Goal: Task Accomplishment & Management: Manage account settings

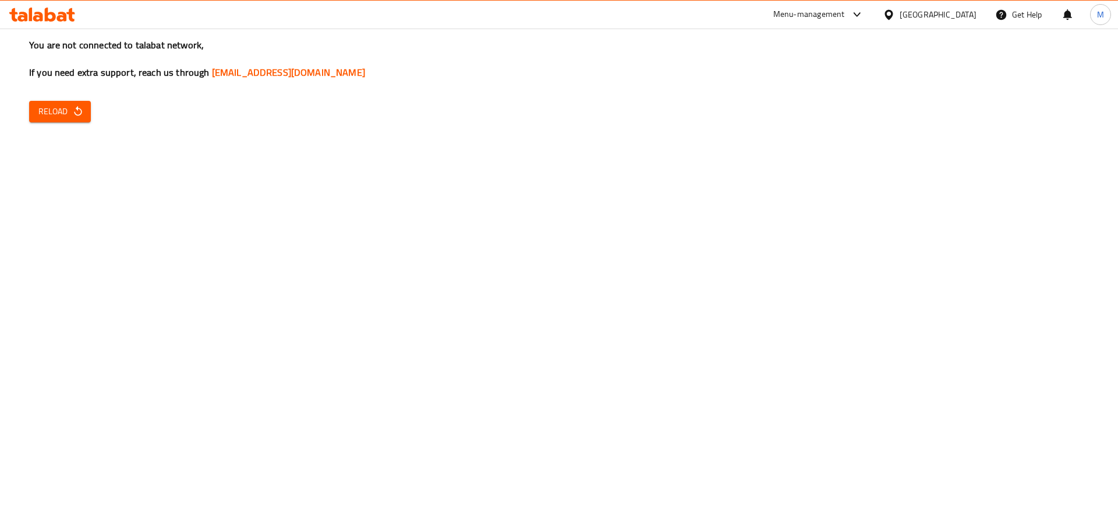
click at [629, 302] on div "You are not connected to talabat network, If you need extra support, reach us t…" at bounding box center [559, 265] width 1118 height 531
click at [84, 118] on button "Reload" at bounding box center [60, 112] width 62 height 22
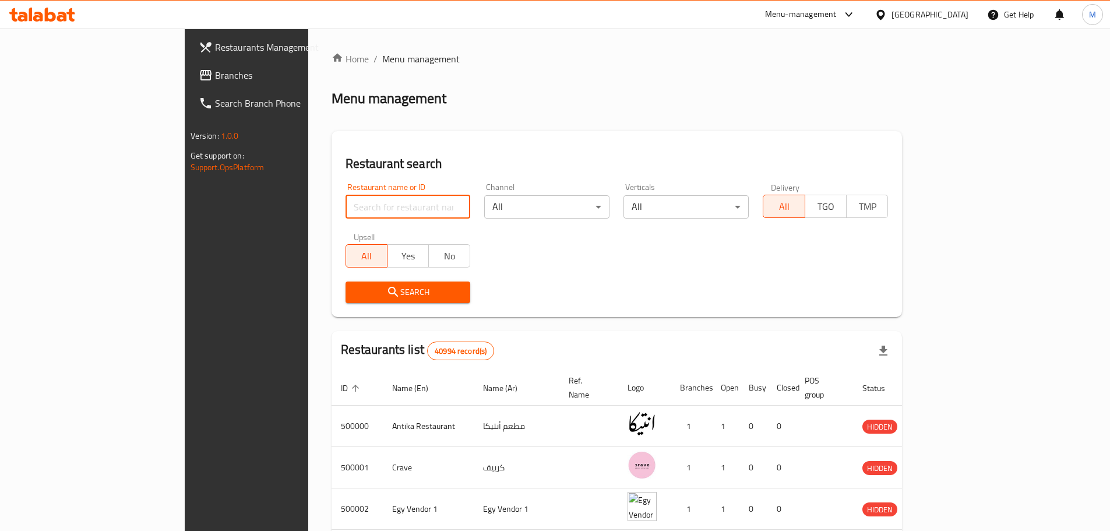
paste input "687462"
type input "687462"
click at [370, 302] on button "Search" at bounding box center [407, 292] width 125 height 22
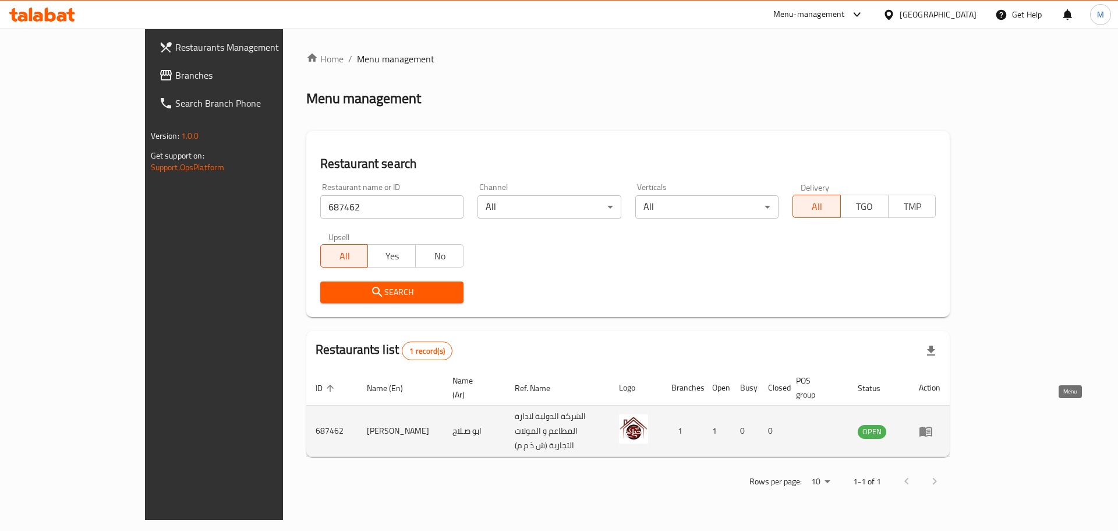
click at [933, 424] on icon "enhanced table" at bounding box center [926, 431] width 14 height 14
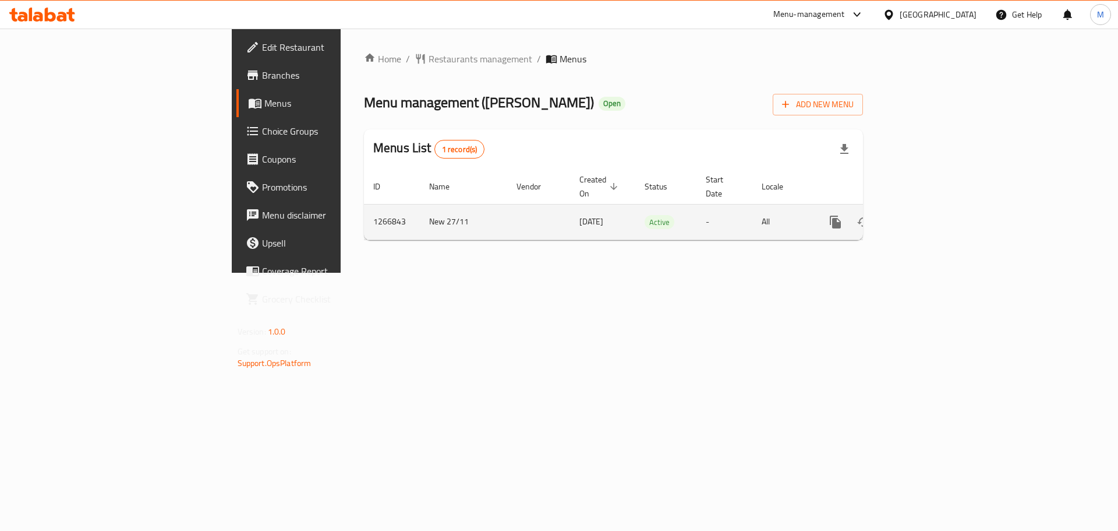
click at [934, 210] on link "enhanced table" at bounding box center [920, 222] width 28 height 28
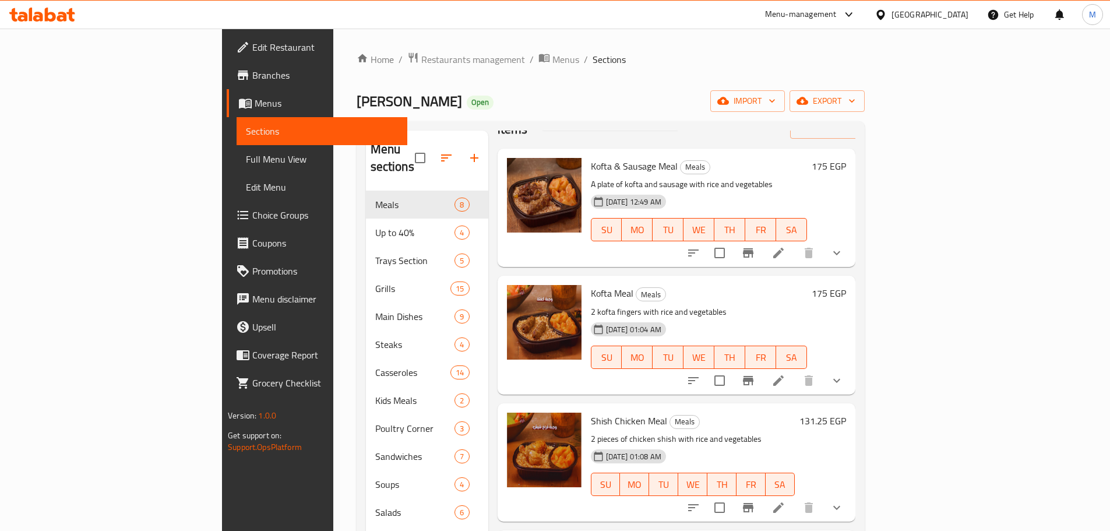
scroll to position [58, 0]
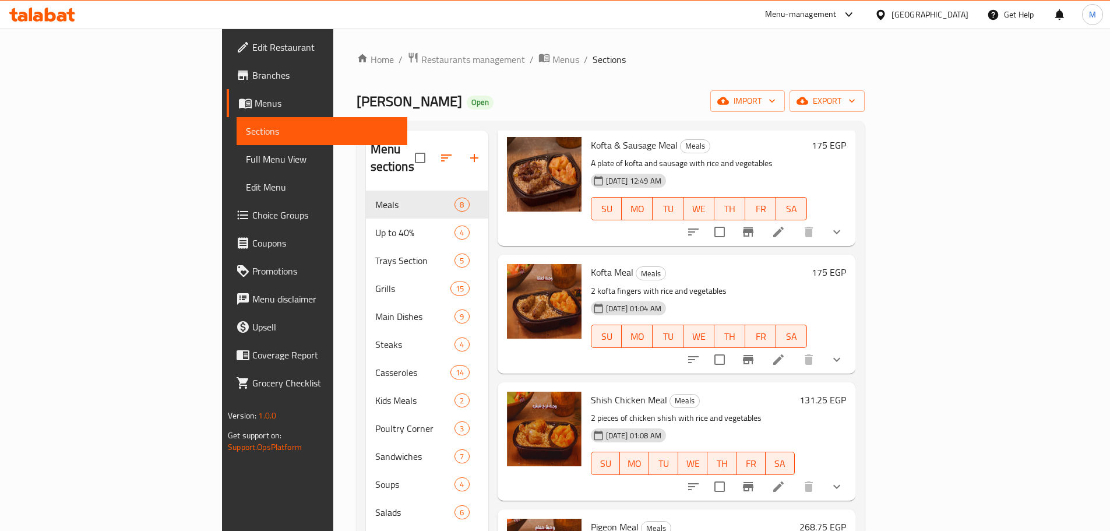
click at [794, 476] on li at bounding box center [778, 486] width 33 height 21
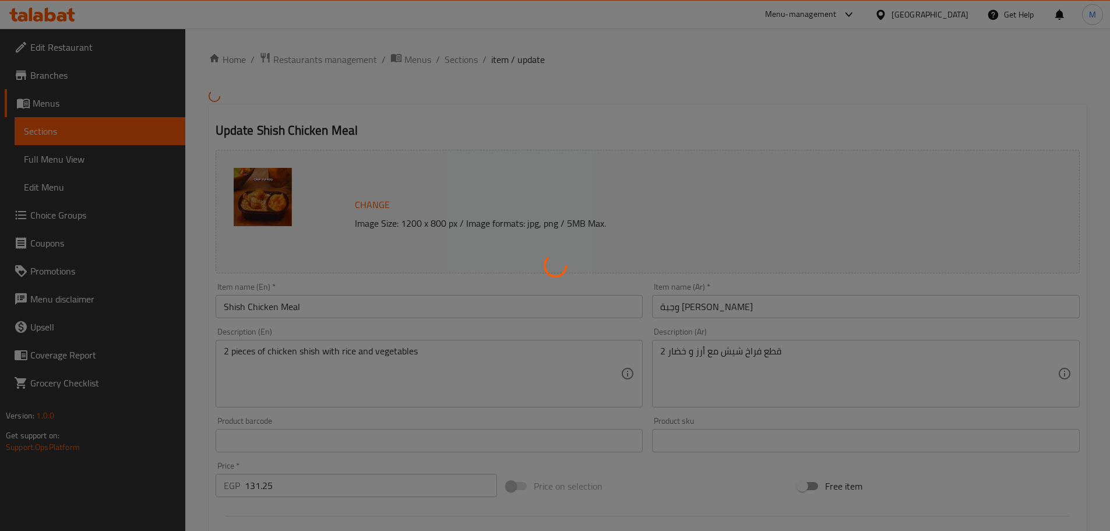
type input "إضافات:"
type input "0"
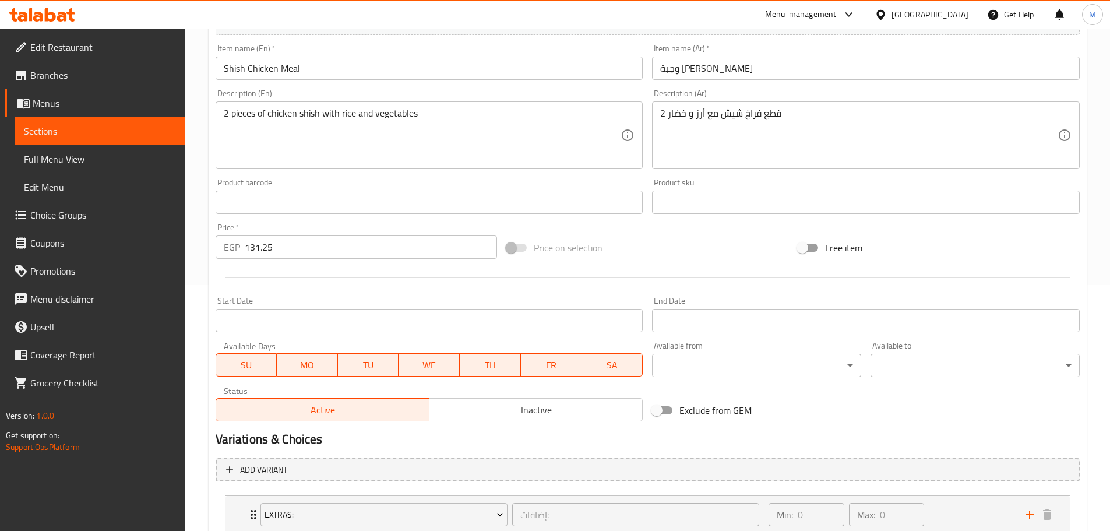
scroll to position [291, 0]
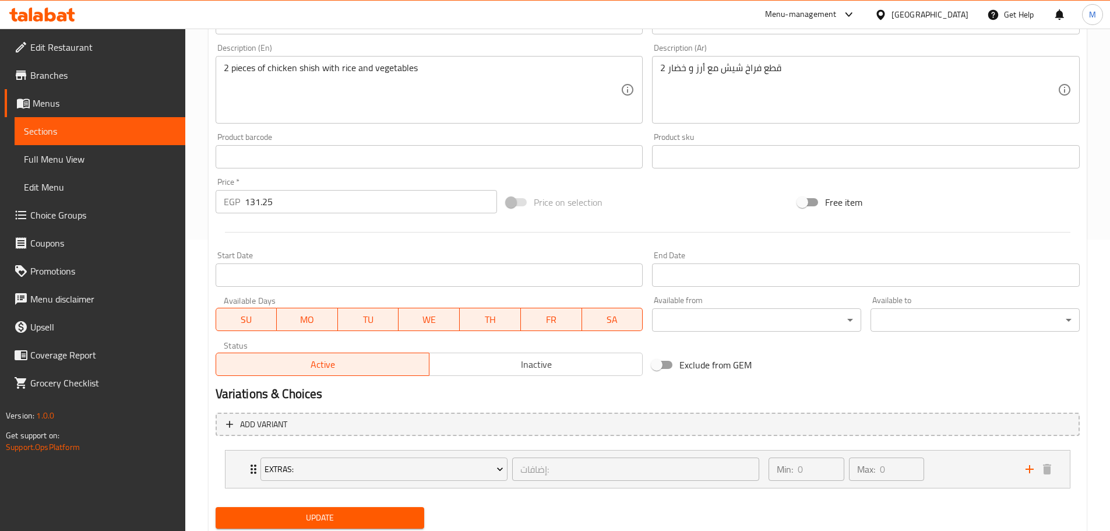
click at [656, 397] on h2 "Variations & Choices" at bounding box center [648, 393] width 864 height 17
click at [278, 199] on input "131.25" at bounding box center [371, 201] width 253 height 23
paste input "62."
type input "162.5"
click at [316, 513] on span "Update" at bounding box center [320, 517] width 190 height 15
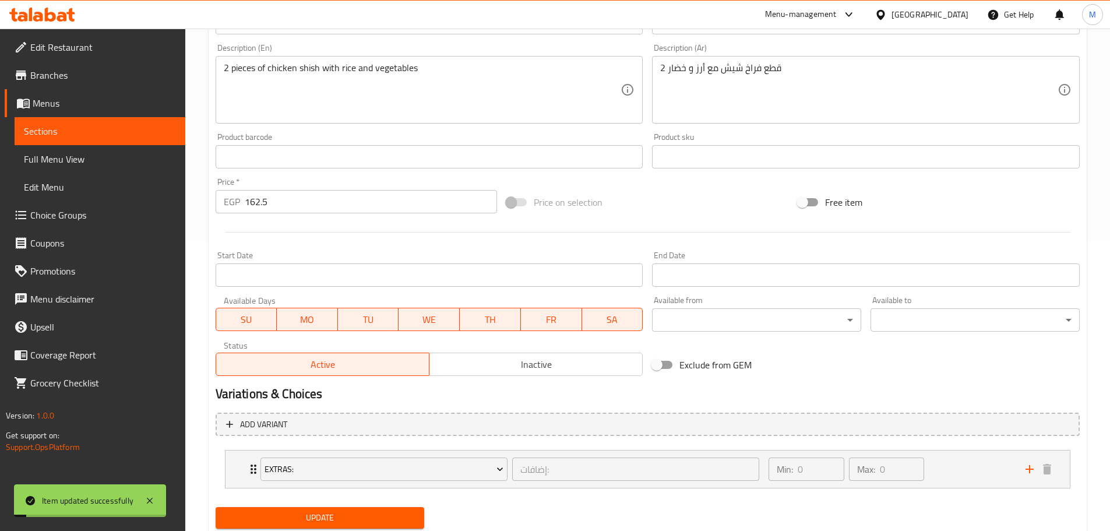
scroll to position [0, 0]
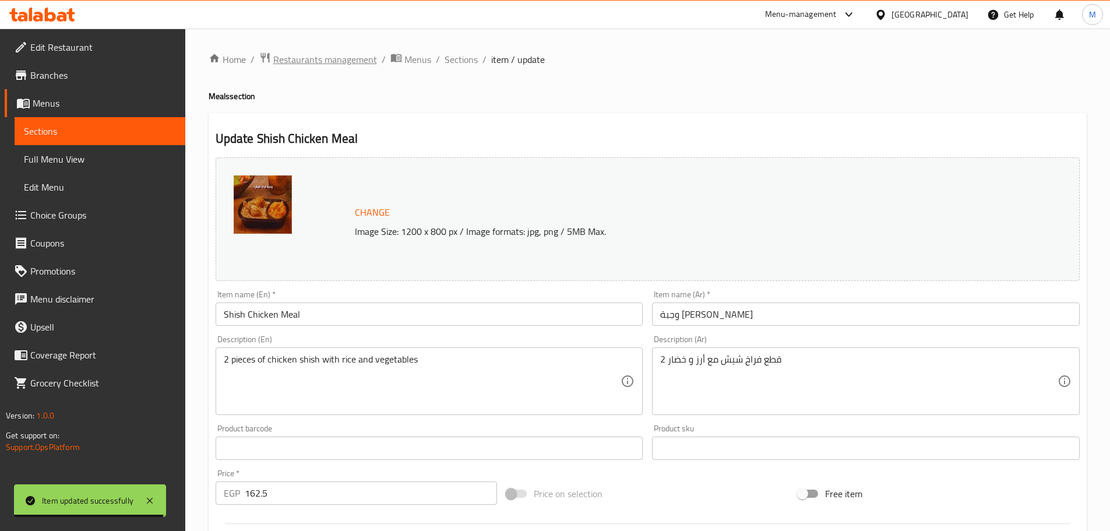
click at [364, 65] on span "Restaurants management" at bounding box center [325, 59] width 104 height 14
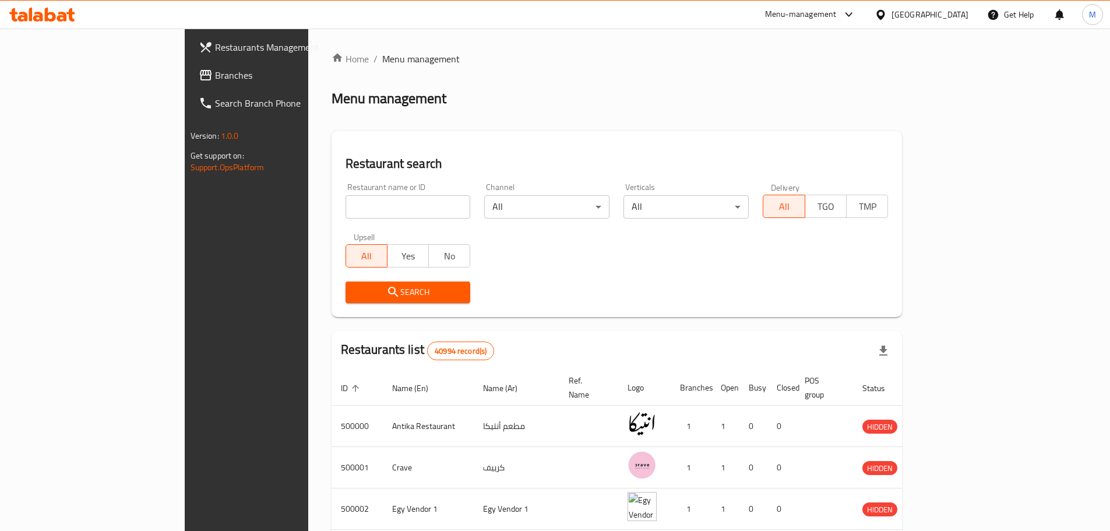
click at [412, 195] on input "search" at bounding box center [407, 206] width 125 height 23
drag, startPoint x: 431, startPoint y: 152, endPoint x: 443, endPoint y: 110, distance: 43.7
click at [431, 152] on div "Restaurant search Restaurant name or ID Restaurant name or ID Channel All ​ Ver…" at bounding box center [616, 224] width 571 height 186
click at [345, 209] on input "search" at bounding box center [407, 206] width 125 height 23
click at [345, 168] on h2 "Restaurant search" at bounding box center [616, 163] width 543 height 17
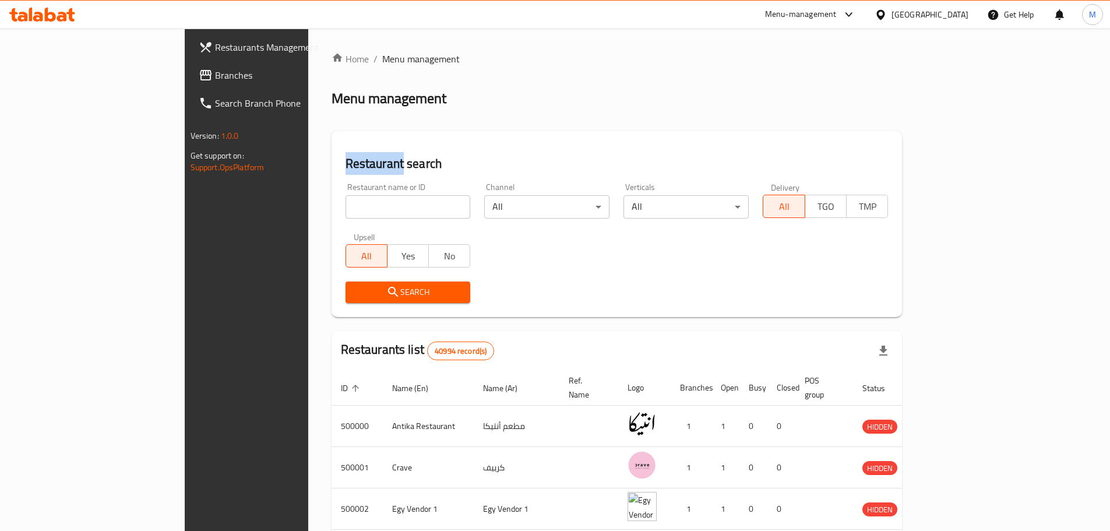
click at [345, 168] on h2 "Restaurant search" at bounding box center [616, 163] width 543 height 17
click at [428, 144] on div "Restaurant search Restaurant name or ID Restaurant name or ID Channel All ​ Ver…" at bounding box center [616, 224] width 571 height 186
